Goal: Task Accomplishment & Management: Manage account settings

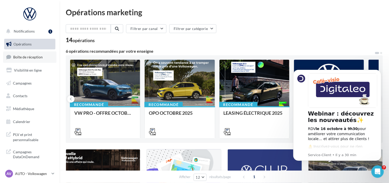
click at [37, 59] on span "Boîte de réception" at bounding box center [27, 57] width 29 height 4
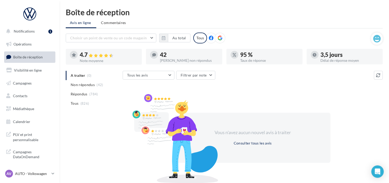
click at [220, 38] on icon at bounding box center [220, 38] width 5 height 5
click at [166, 39] on button "button" at bounding box center [163, 38] width 9 height 9
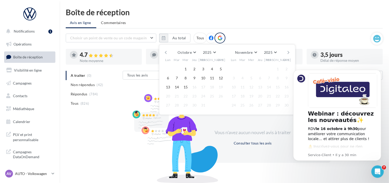
click at [167, 53] on button "button" at bounding box center [165, 52] width 4 height 7
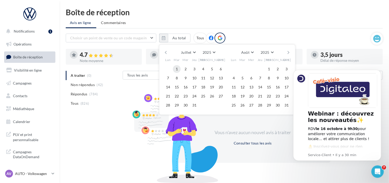
click at [177, 68] on button "1" at bounding box center [177, 69] width 8 height 8
click at [195, 106] on button "31" at bounding box center [194, 105] width 8 height 8
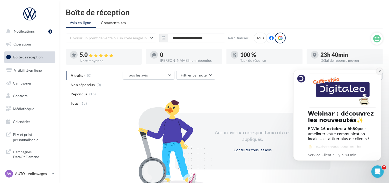
click at [379, 71] on icon "Dismiss notification" at bounding box center [379, 71] width 2 height 2
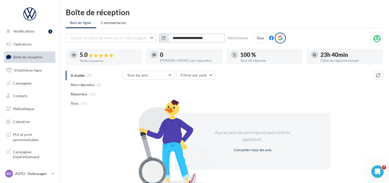
click at [205, 35] on input "**********" at bounding box center [196, 38] width 57 height 9
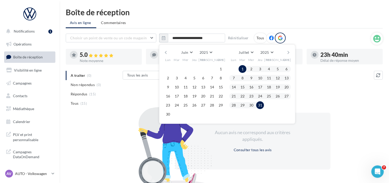
click at [286, 52] on div "[PERSON_NAME] Mars Avril Mai Juin Juillet Août Septembre Octobre Novembre [DATE…" at bounding box center [227, 52] width 118 height 7
click at [288, 51] on button "button" at bounding box center [288, 52] width 4 height 7
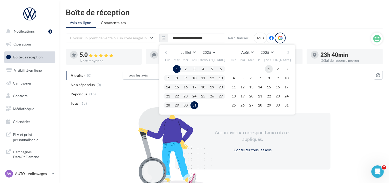
click at [268, 70] on button "1" at bounding box center [269, 69] width 8 height 8
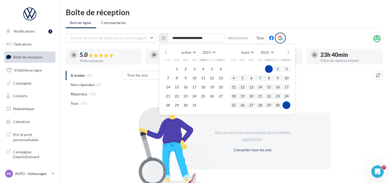
click at [284, 106] on button "31" at bounding box center [286, 105] width 8 height 8
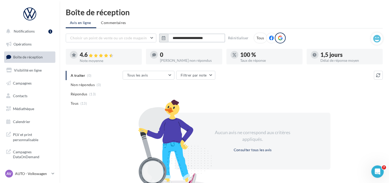
click at [179, 36] on input "**********" at bounding box center [196, 38] width 57 height 9
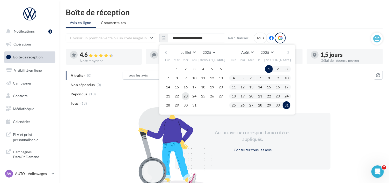
drag, startPoint x: 175, startPoint y: 66, endPoint x: 187, endPoint y: 96, distance: 31.7
click at [176, 66] on button "1" at bounding box center [177, 69] width 8 height 8
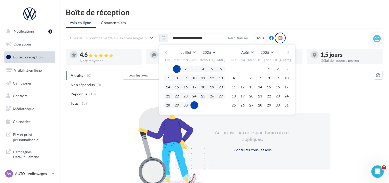
click at [194, 106] on button "31" at bounding box center [194, 105] width 8 height 8
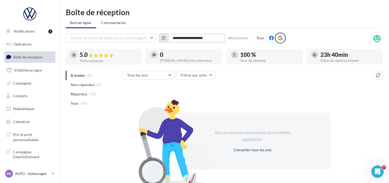
click at [209, 37] on input "**********" at bounding box center [196, 38] width 57 height 9
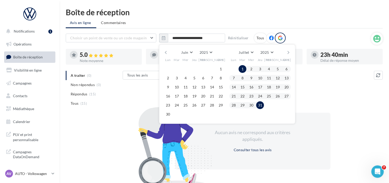
click at [288, 52] on button "button" at bounding box center [288, 52] width 4 height 7
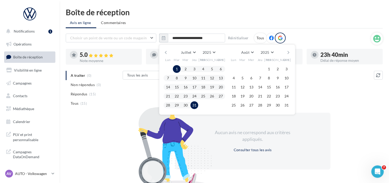
click at [288, 52] on button "button" at bounding box center [288, 52] width 4 height 7
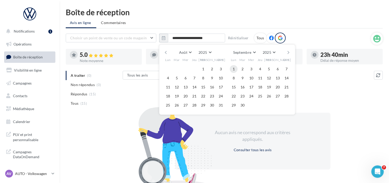
click at [234, 69] on button "1" at bounding box center [234, 69] width 8 height 8
click at [245, 104] on button "30" at bounding box center [242, 105] width 8 height 8
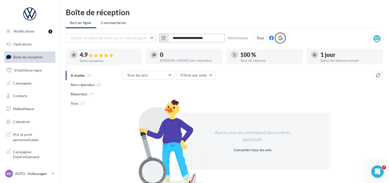
click at [187, 35] on input "**********" at bounding box center [196, 38] width 57 height 9
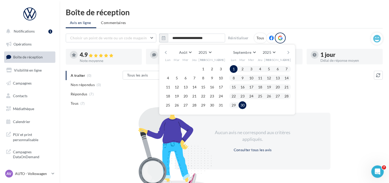
click at [167, 51] on button "button" at bounding box center [165, 52] width 4 height 7
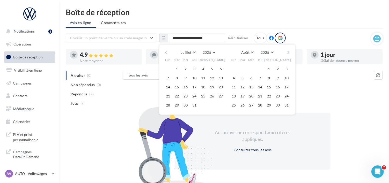
click at [167, 51] on button "button" at bounding box center [165, 52] width 4 height 7
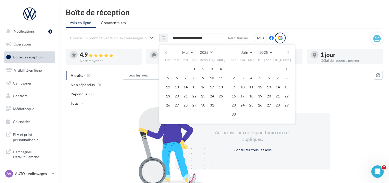
click at [167, 51] on button "button" at bounding box center [165, 52] width 4 height 7
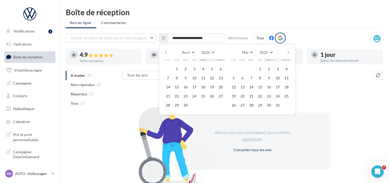
click at [167, 51] on button "button" at bounding box center [165, 52] width 4 height 7
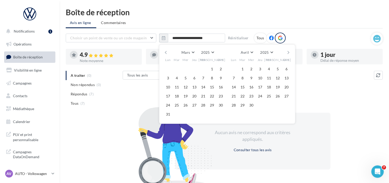
click at [167, 51] on button "button" at bounding box center [165, 52] width 4 height 7
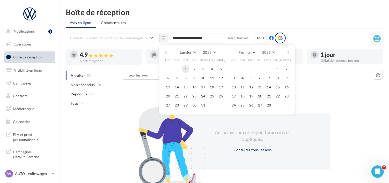
click at [185, 67] on button "1" at bounding box center [186, 69] width 8 height 8
click at [203, 103] on button "31" at bounding box center [203, 105] width 8 height 8
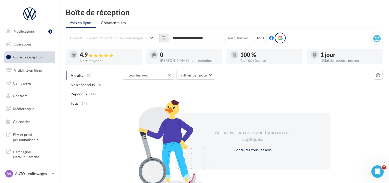
click at [183, 36] on input "**********" at bounding box center [196, 38] width 57 height 9
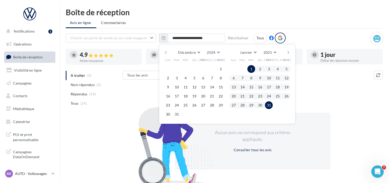
click at [288, 50] on button "button" at bounding box center [288, 52] width 4 height 7
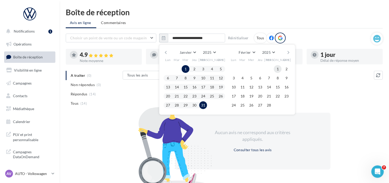
click at [276, 65] on button "1" at bounding box center [278, 69] width 8 height 8
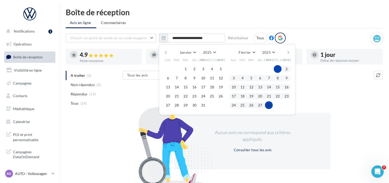
click at [268, 104] on button "28" at bounding box center [269, 105] width 8 height 8
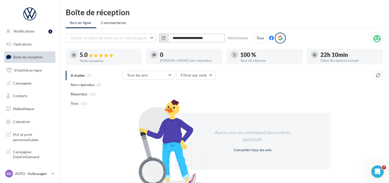
click at [219, 37] on input "**********" at bounding box center [196, 38] width 57 height 9
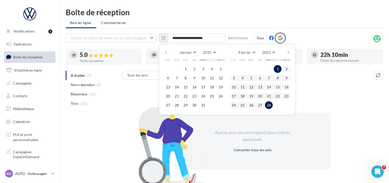
click at [289, 51] on button "button" at bounding box center [288, 52] width 4 height 7
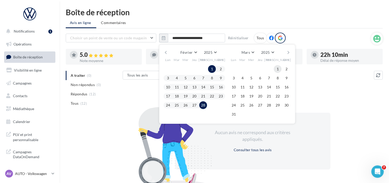
click at [278, 68] on button "1" at bounding box center [278, 69] width 8 height 8
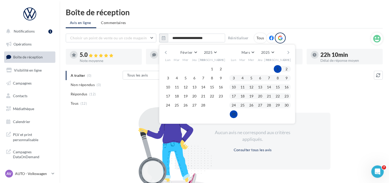
click at [233, 111] on button "31" at bounding box center [234, 114] width 8 height 8
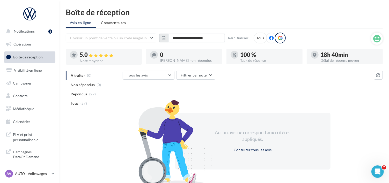
click at [216, 38] on input "**********" at bounding box center [196, 38] width 57 height 9
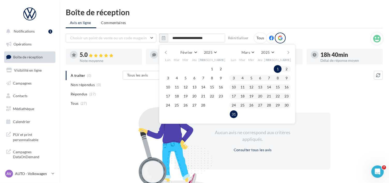
click at [290, 53] on button "button" at bounding box center [288, 52] width 4 height 7
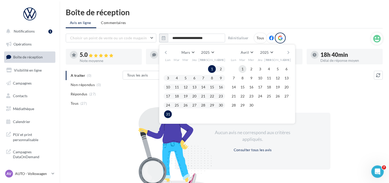
click at [244, 67] on button "1" at bounding box center [242, 69] width 8 height 8
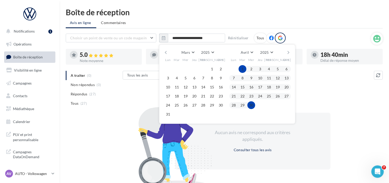
click at [253, 106] on button "30" at bounding box center [251, 105] width 8 height 8
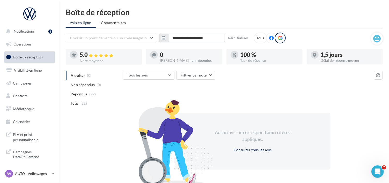
click at [199, 36] on input "**********" at bounding box center [196, 38] width 57 height 9
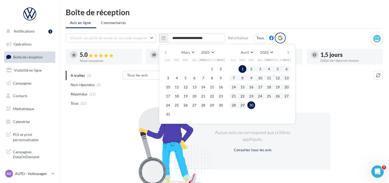
click at [289, 50] on button "button" at bounding box center [288, 52] width 4 height 7
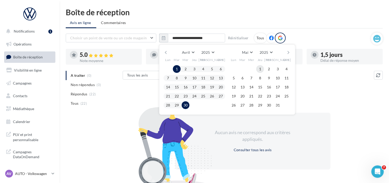
click at [259, 69] on button "1" at bounding box center [260, 69] width 8 height 8
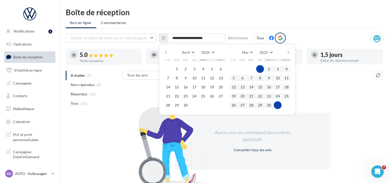
click at [278, 107] on button "31" at bounding box center [278, 105] width 8 height 8
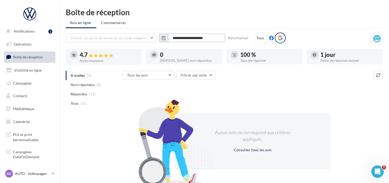
click at [196, 37] on input "**********" at bounding box center [196, 38] width 57 height 9
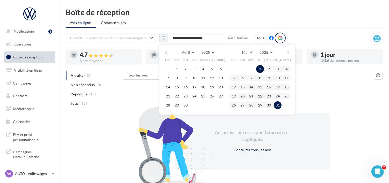
click at [290, 50] on button "button" at bounding box center [288, 52] width 4 height 7
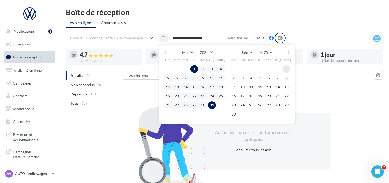
click at [285, 69] on button "1" at bounding box center [286, 69] width 8 height 8
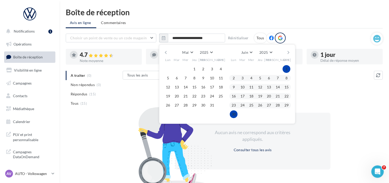
click at [234, 115] on button "30" at bounding box center [234, 114] width 8 height 8
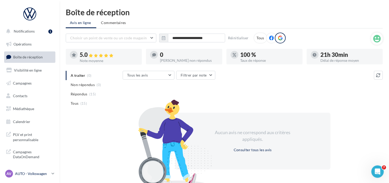
click at [29, 176] on p "AUTO - Volkswagen" at bounding box center [32, 173] width 34 height 5
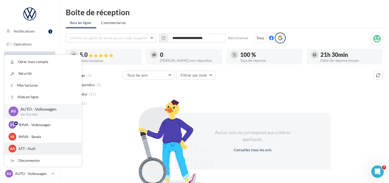
click at [21, 147] on p "ATT - Audi" at bounding box center [46, 148] width 57 height 5
